Goal: Contribute content: Add original content to the website for others to see

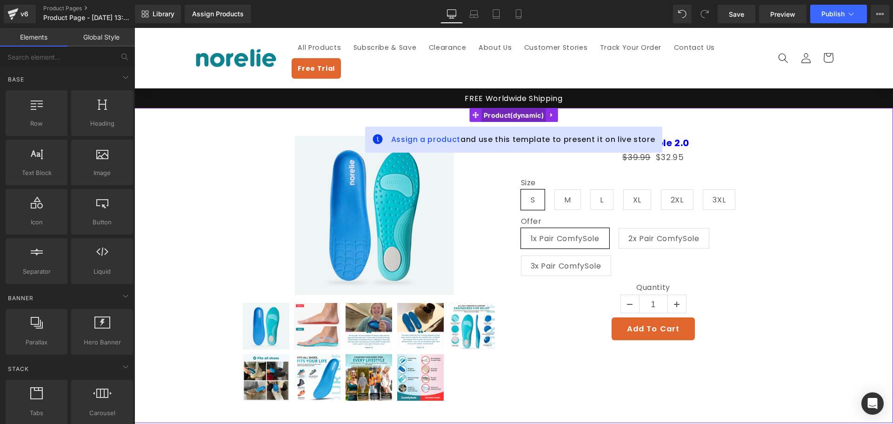
click at [514, 108] on span "Product" at bounding box center [513, 115] width 65 height 14
click at [524, 108] on span "Product" at bounding box center [513, 115] width 65 height 14
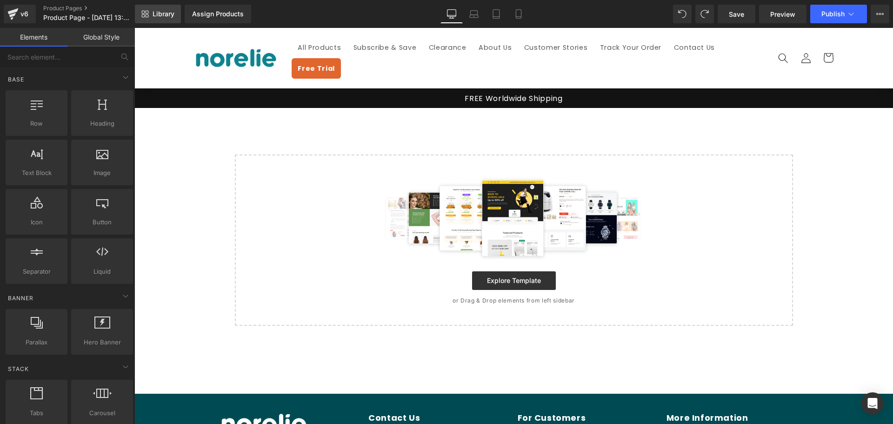
click at [161, 18] on link "Library" at bounding box center [158, 14] width 46 height 19
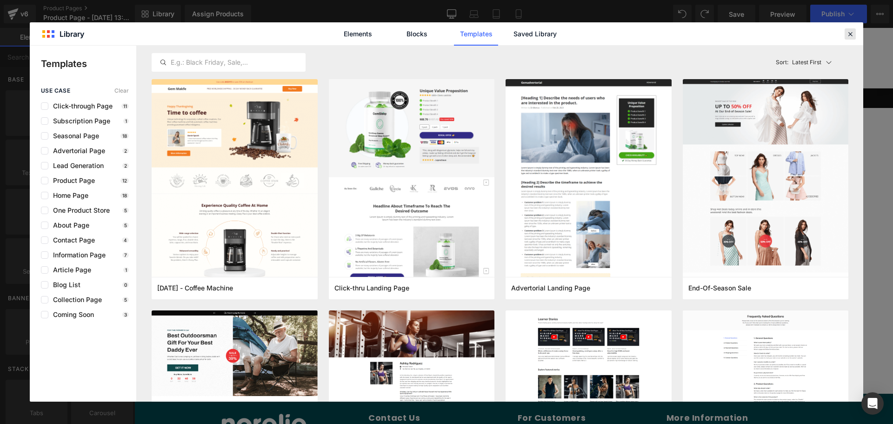
click at [847, 36] on icon at bounding box center [850, 34] width 8 height 8
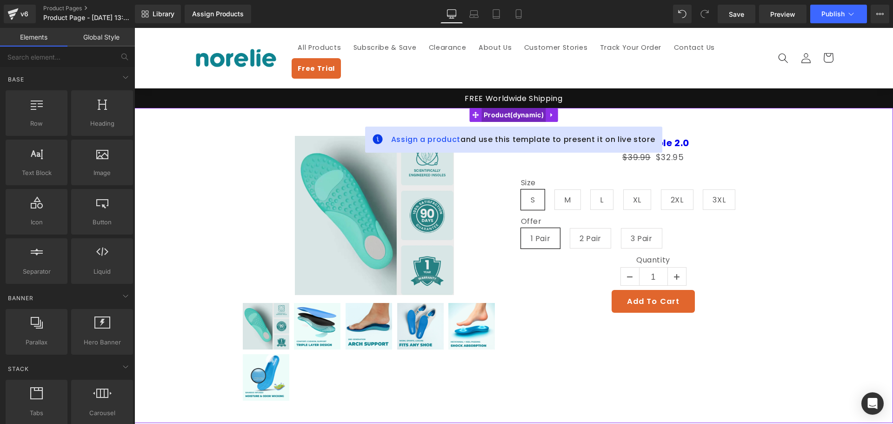
click at [486, 108] on span "Product" at bounding box center [513, 115] width 65 height 14
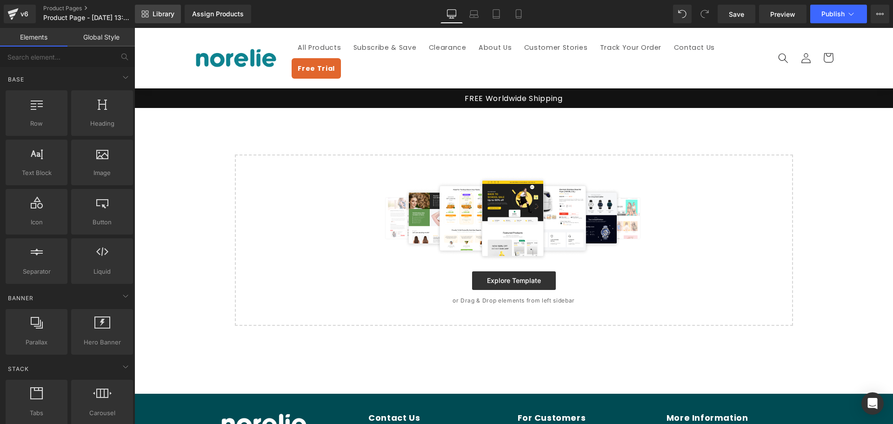
click at [150, 14] on link "Library" at bounding box center [158, 14] width 46 height 19
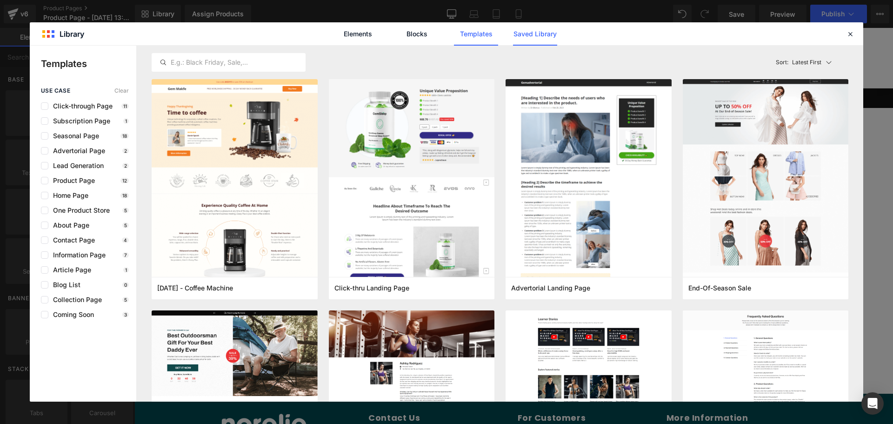
click at [536, 33] on link "Saved Library" at bounding box center [535, 33] width 44 height 23
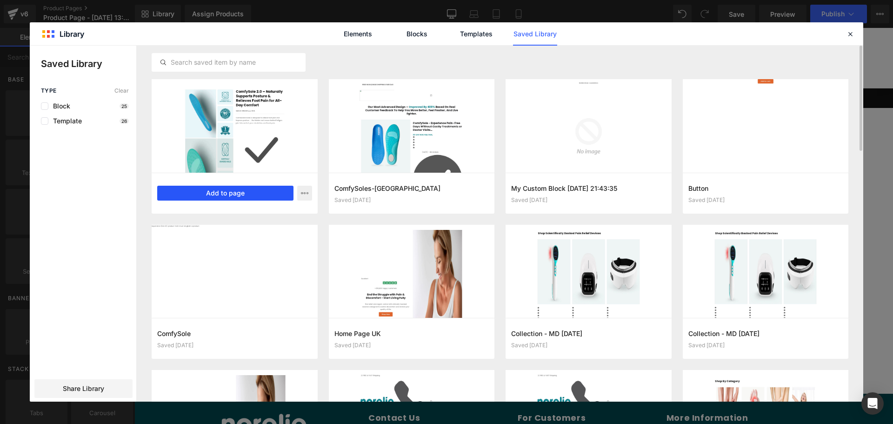
click at [242, 193] on button "Add to page" at bounding box center [225, 193] width 136 height 15
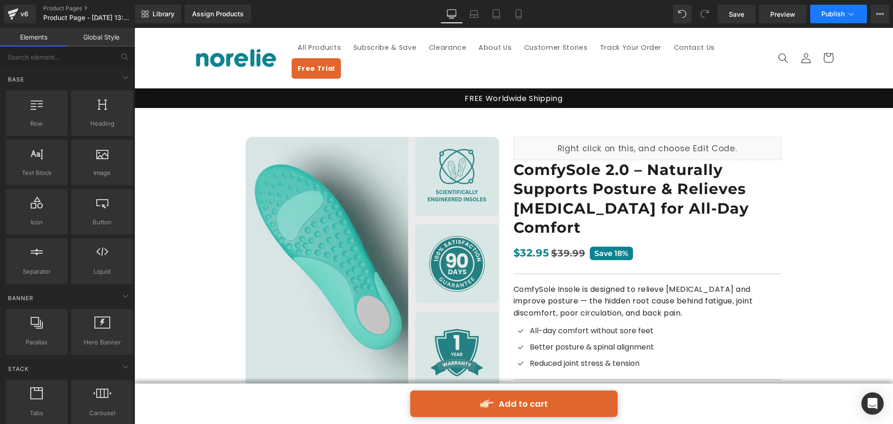
click at [835, 15] on span "Publish" at bounding box center [833, 13] width 23 height 7
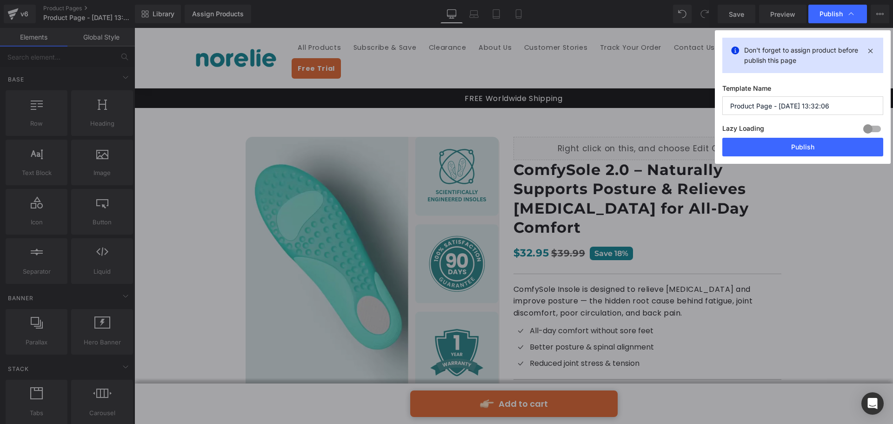
click at [792, 105] on input "Product Page - [DATE] 13:32:06" at bounding box center [802, 105] width 161 height 19
drag, startPoint x: 833, startPoint y: 103, endPoint x: 688, endPoint y: 110, distance: 145.3
click at [688, 110] on div "Publish Don't forget to assign product before publish this page Template Name P…" at bounding box center [446, 212] width 893 height 424
type input "ComfySole 2.0"
click at [768, 144] on button "Publish" at bounding box center [802, 147] width 161 height 19
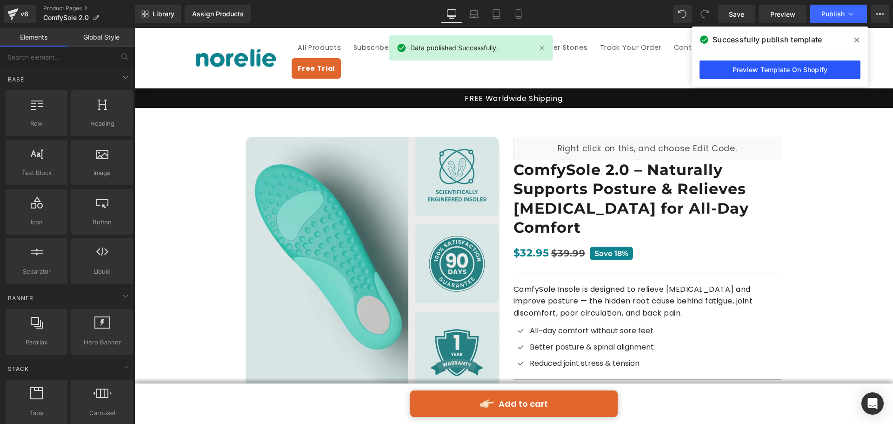
click at [808, 62] on link "Preview Template On Shopify" at bounding box center [780, 69] width 161 height 19
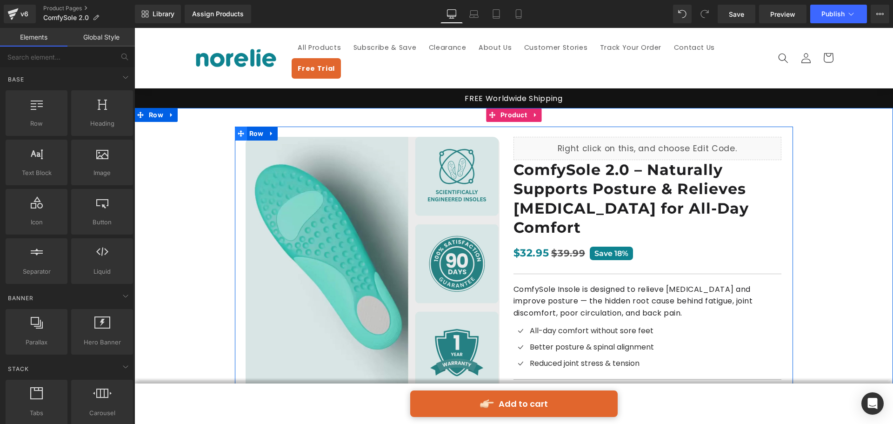
drag, startPoint x: 239, startPoint y: 121, endPoint x: 219, endPoint y: 83, distance: 42.9
click at [241, 130] on icon at bounding box center [241, 133] width 7 height 7
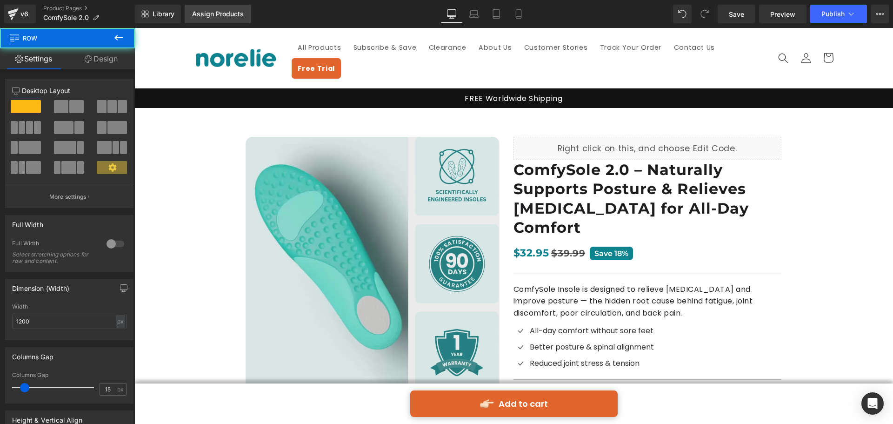
click at [206, 18] on link "Assign Products" at bounding box center [218, 14] width 67 height 19
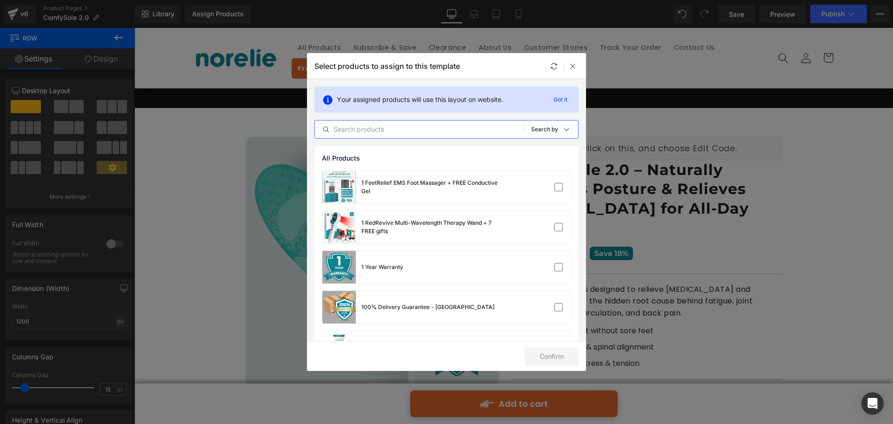
click at [424, 131] on input "text" at bounding box center [419, 129] width 208 height 11
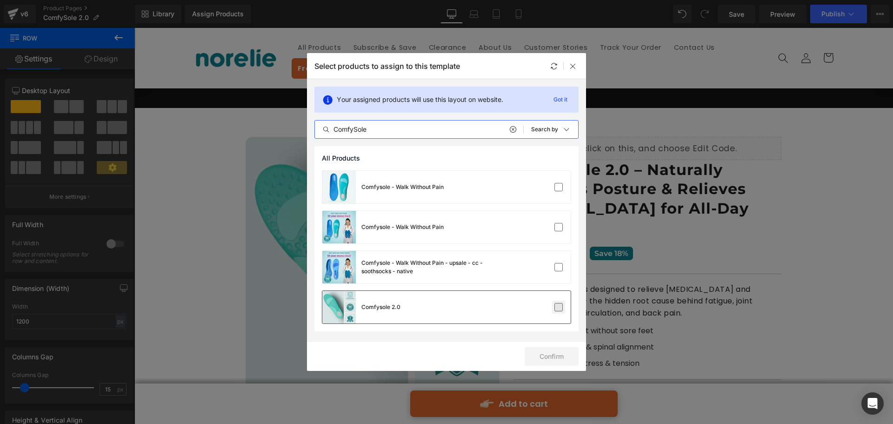
type input "ComfySole"
click at [562, 307] on label at bounding box center [559, 307] width 8 height 8
click at [559, 307] on input "checkbox" at bounding box center [559, 307] width 0 height 0
click at [556, 358] on button "Confirm" at bounding box center [552, 356] width 54 height 19
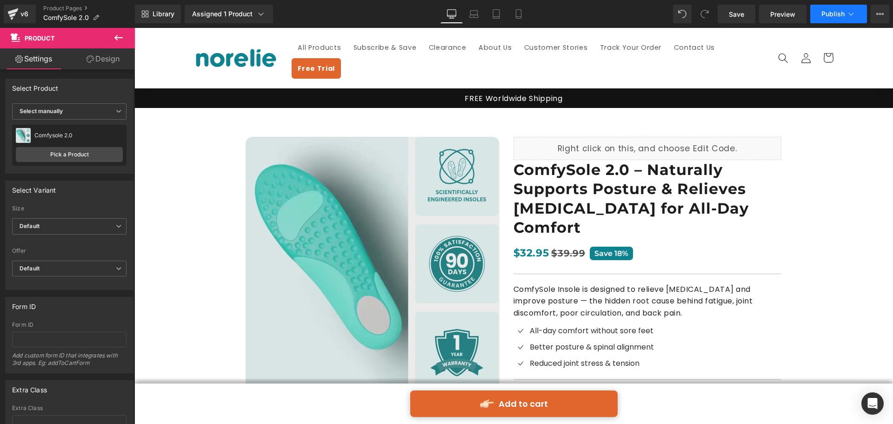
click at [838, 13] on span "Publish" at bounding box center [833, 13] width 23 height 7
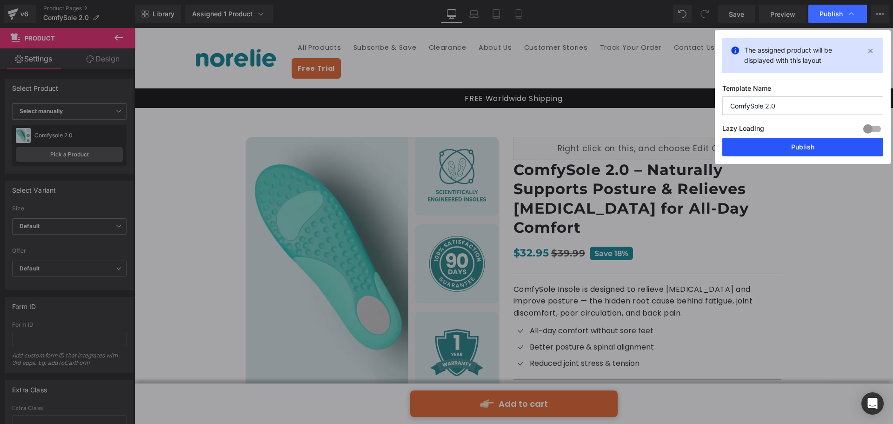
click at [824, 145] on button "Publish" at bounding box center [802, 147] width 161 height 19
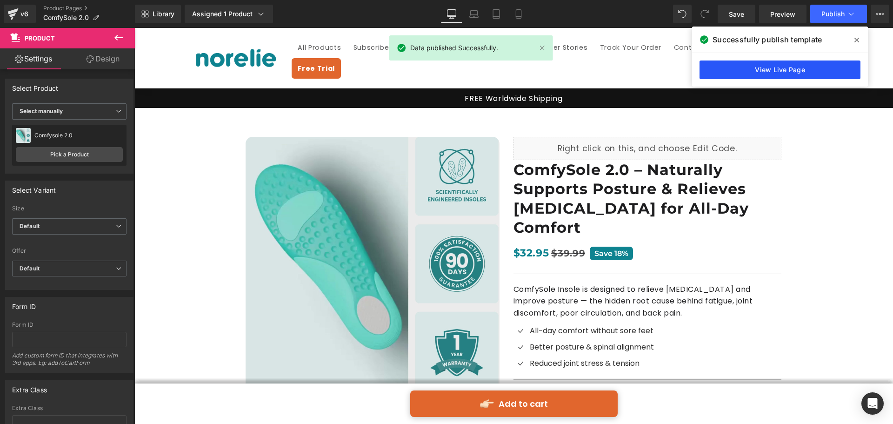
click at [713, 70] on link "View Live Page" at bounding box center [780, 69] width 161 height 19
